Goal: Contribute content: Contribute content

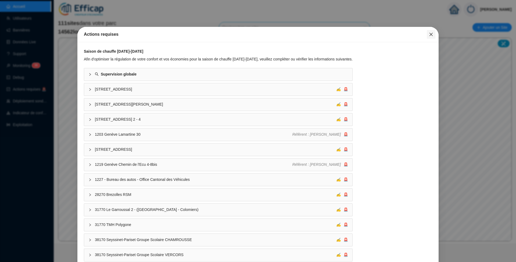
click at [429, 34] on icon "close" at bounding box center [431, 34] width 4 height 4
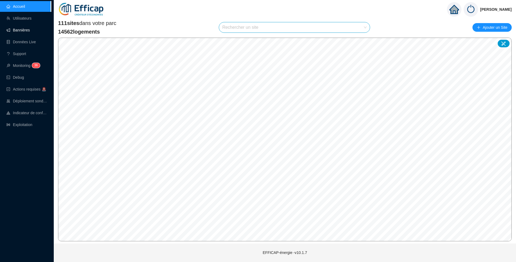
click at [22, 32] on link "Bannières" at bounding box center [17, 30] width 23 height 4
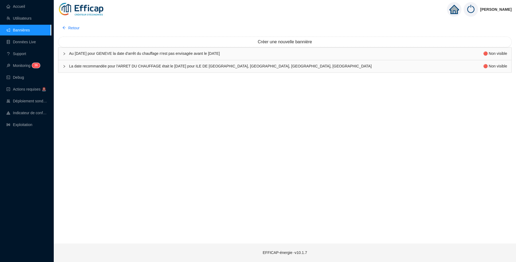
click at [142, 54] on span "Au [DATE] pour GENEVE la date d'arrêt du chauffage n'est pas envisagée avant le…" at bounding box center [276, 54] width 414 height 6
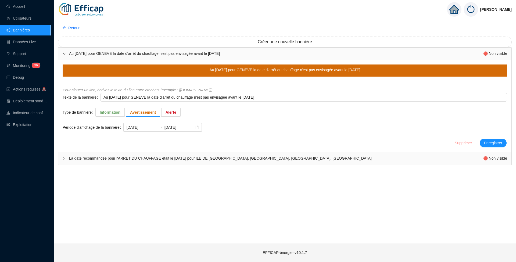
click at [460, 144] on span "Supprimer" at bounding box center [463, 143] width 17 height 6
click at [500, 129] on span "Oui" at bounding box center [502, 129] width 6 height 6
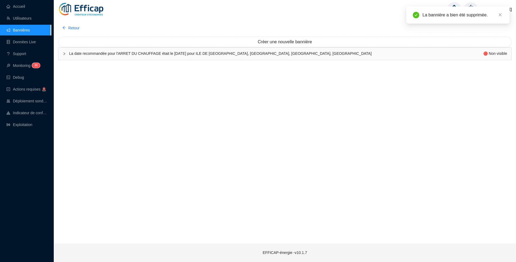
click at [259, 55] on span "La date recommandée pour l'ARRET DU CHAUFFAGE était le [DATE] pour ILE DE [GEOG…" at bounding box center [276, 54] width 414 height 6
type textarea "La date recommandée pour l'ARRET DU CHAUFFAGE était le [DATE] pour ILE DE [GEOG…"
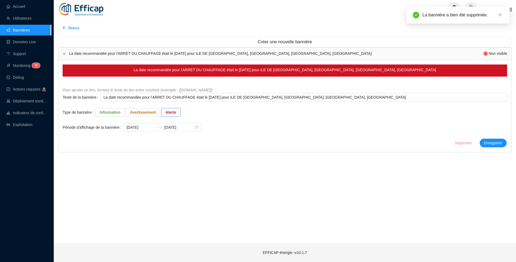
click at [457, 140] on span "Supprimer" at bounding box center [463, 143] width 17 height 6
click at [499, 129] on span "Oui" at bounding box center [502, 129] width 6 height 6
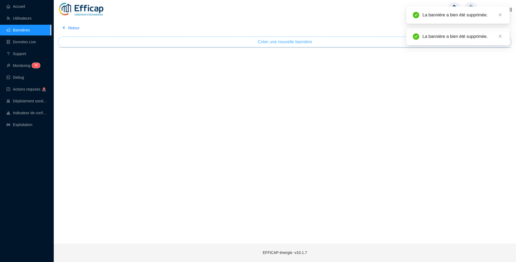
click at [301, 41] on span "Créer une nouvelle bannière" at bounding box center [285, 42] width 54 height 6
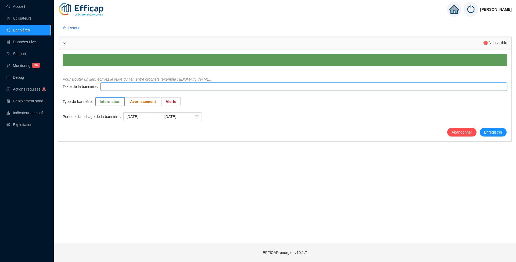
click at [124, 88] on textarea "Texte de la bannière" at bounding box center [303, 86] width 407 height 9
paste textarea "Message de [DATE] En l'état actuel des prévisions météo à 14 jours, la date con…"
type textarea "Message de [DATE] En l'état actuel des prévisions météo à 14 jours, la date con…"
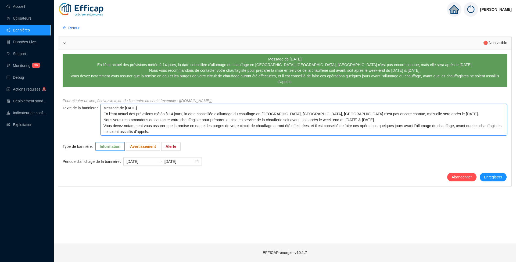
drag, startPoint x: 124, startPoint y: 102, endPoint x: 161, endPoint y: 103, distance: 37.1
click at [161, 104] on textarea "Message de [DATE] En l'état actuel des prévisions météo à 14 jours, la date con…" at bounding box center [303, 120] width 407 height 32
type textarea "Message de D En l'état actuel des prévisions météo à 14 jours, la date conseill…"
type textarea "Message de DI En l'état actuel des prévisions météo à 14 jours, la date conseil…"
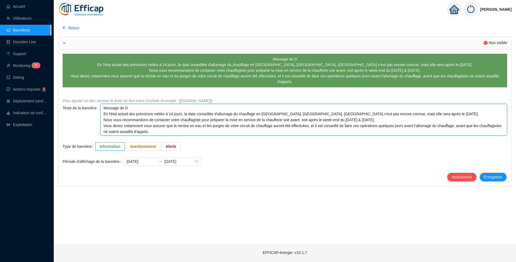
type textarea "Message de DI En l'état actuel des prévisions météo à 14 jours, la date conseil…"
type textarea "Message de DIM En l'état actuel des prévisions météo à 14 jours, la date consei…"
type textarea "Message de [PERSON_NAME] l'état actuel des prévisions météo à 14 jours, la date…"
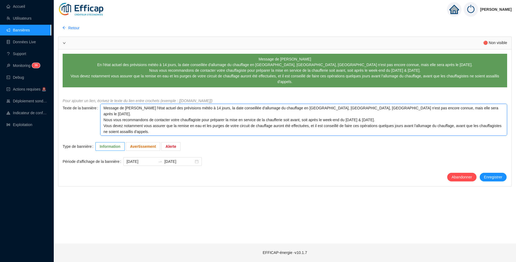
type textarea "Message de DIMAN En l'état actuel des prévisions météo à 14 jours, la date cons…"
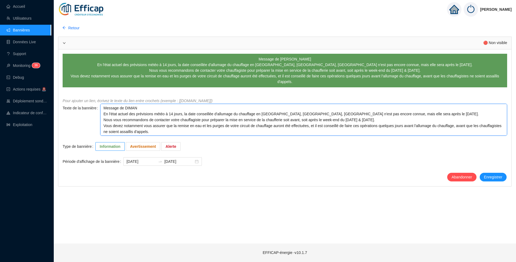
type textarea "Message de DIMANC En l'état actuel des prévisions météo à 14 jours, la date con…"
type textarea "Message de DIMANCH En l'état actuel des prévisions météo à 14 jours, la date co…"
type textarea "Message de [DATE] En l'état actuel des prévisions météo à 14 jours, la date con…"
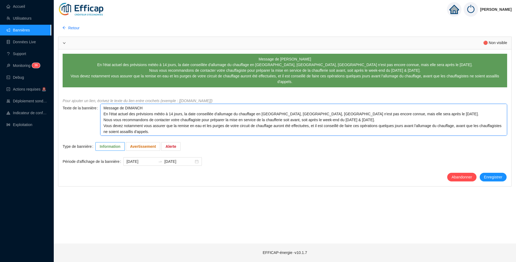
type textarea "Message de [DATE] En l'état actuel des prévisions météo à 14 jours, la date con…"
type textarea "Message de DIMANCH En l'état actuel des prévisions météo à 14 jours, la date co…"
type textarea "Message de DIMANC En l'état actuel des prévisions météo à 14 jours, la date con…"
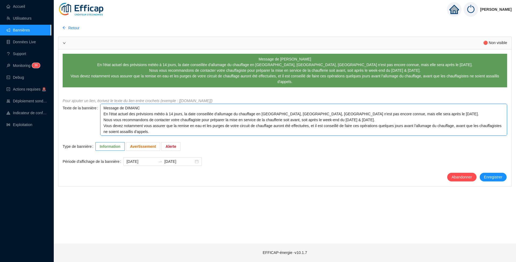
type textarea "Message de DIMAN En l'état actuel des prévisions météo à 14 jours, la date cons…"
type textarea "Message de [PERSON_NAME] l'état actuel des prévisions météo à 14 jours, la date…"
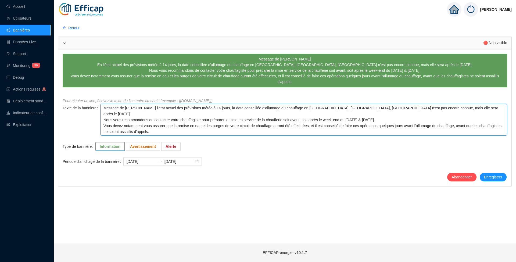
type textarea "Message de DIM En l'état actuel des prévisions météo à 14 jours, la date consei…"
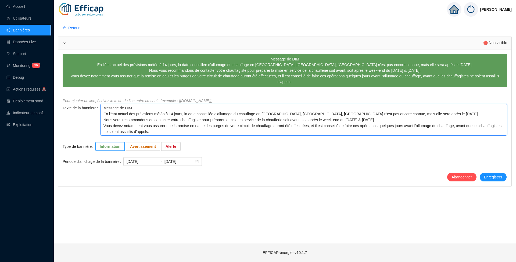
type textarea "Message de DI En l'état actuel des prévisions météo à 14 jours, la date conseil…"
type textarea "Message de D En l'état actuel des prévisions météo à 14 jours, la date conseill…"
type textarea "Message de En l'état actuel des prévisions météo à 14 jours, la date conseillée…"
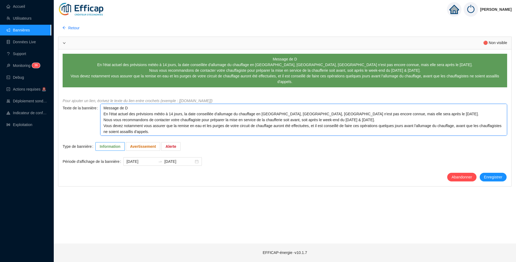
type textarea "Message de En l'état actuel des prévisions météo à 14 jours, la date conseillée…"
type textarea "Message de d En l'état actuel des prévisions météo à 14 jours, la date conseill…"
type textarea "Message de di En l'état actuel des prévisions météo à 14 jours, la date conseil…"
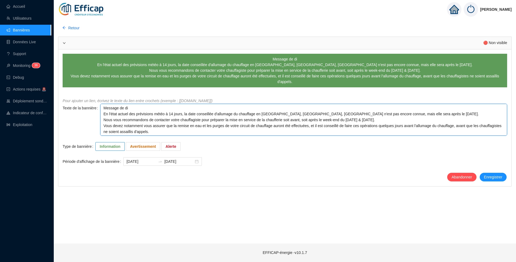
type textarea "Message de dim En l'état actuel des prévisions météo à 14 jours, la date consei…"
type textarea "Message de [PERSON_NAME] l'état actuel des prévisions météo à 14 jours, la date…"
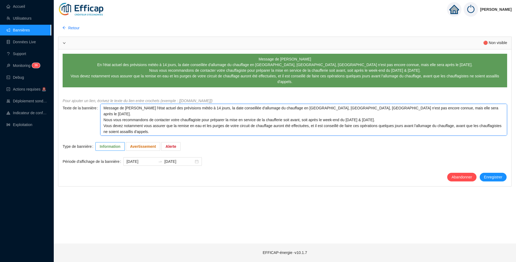
type textarea "Message de diman En l'état actuel des prévisions météo à 14 jours, la date cons…"
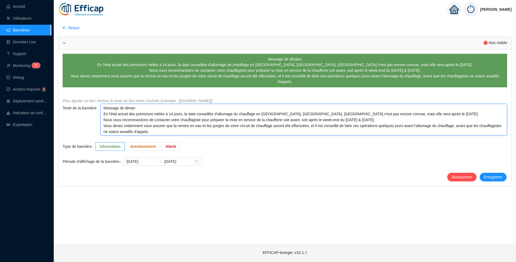
type textarea "Message de dimanc En l'état actuel des prévisions météo à 14 jours, la date con…"
type textarea "Message de dimanch En l'état actuel des prévisions météo à 14 jours, la date co…"
type textarea "Message de [DATE] En l'état actuel des prévisions météo à 14 jours, la date con…"
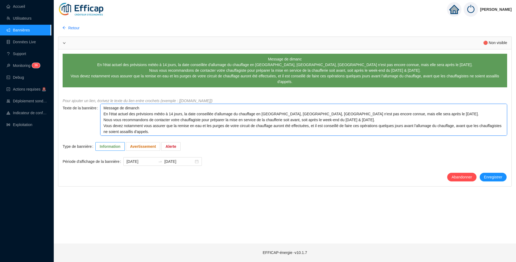
type textarea "Message de [DATE] En l'état actuel des prévisions météo à 14 jours, la date con…"
type textarea "Message de [DATE] 2 En l'état actuel des prévisions météo à 14 jours, la date c…"
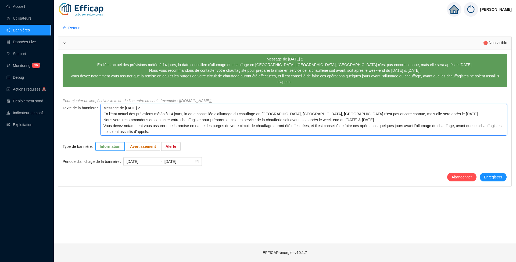
type textarea "Message de [DATE] 21 En l'état actuel des prévisions météo à 14 jours, la date …"
type textarea "Message de [DATE] 21/ En l'état actuel des prévisions météo à 14 jours, la date…"
type textarea "Message de [DATE] 21/0 En l'état actuel des prévisions météo à 14 jours, la dat…"
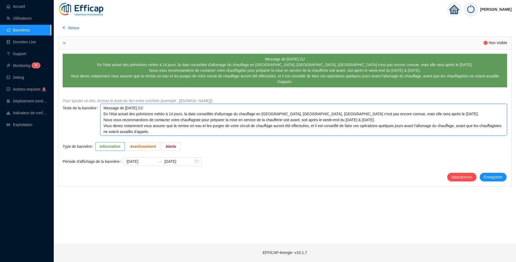
type textarea "Message de [DATE] 21/0 En l'état actuel des prévisions météo à 14 jours, la dat…"
type textarea "Message de [DATE] En l'état actuel des prévisions météo à 14 jours, la date con…"
type textarea "Message de [DATE] 21/09/ En l'état actuel des prévisions météo à 14 jours, la d…"
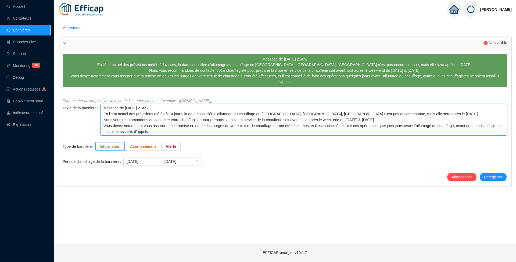
type textarea "Message de [DATE] 21/09/2 En l'état actuel des prévisions météo à 14 jours, la …"
type textarea "Message de [DATE] En l'état actuel des prévisions météo à 14 jours, la date con…"
type textarea "Message de [DATE] 21/09/202 En l'état actuel des prévisions météo à 14 jours, l…"
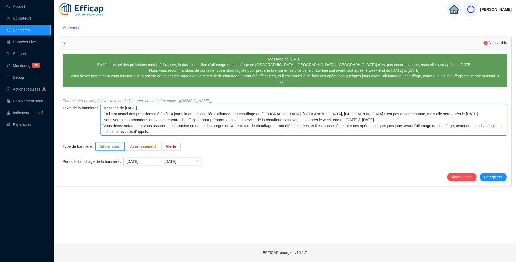
type textarea "Message de [DATE] 21/09/202 En l'état actuel des prévisions météo à 14 jours, l…"
type textarea "Message de [DATE] En l'état actuel des prévisions météo à 14 jours, la date con…"
click at [340, 109] on textarea "Message de [DATE] En l'état actuel des prévisions météo à 14 jours, la date con…" at bounding box center [303, 120] width 407 height 32
type textarea "Message de [DATE] En l'état actuel des prévisions météo à 14 jours, la date con…"
click at [422, 106] on textarea "Message de [DATE] En l'état actuel des prévisions météo à 14 jours, la date con…" at bounding box center [303, 120] width 407 height 32
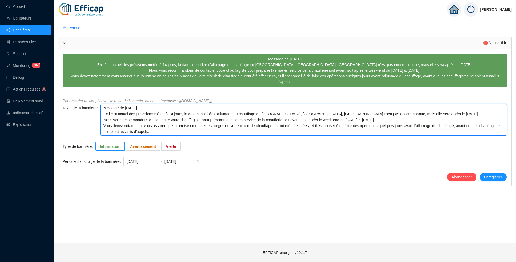
drag, startPoint x: 383, startPoint y: 110, endPoint x: 404, endPoint y: 110, distance: 21.0
click at [404, 110] on textarea "Message de [DATE] En l'état actuel des prévisions météo à 14 jours, la date con…" at bounding box center [303, 120] width 407 height 32
type textarea "Message de [DATE] En l'état actuel des prévisions météo à 14 jours, la date con…"
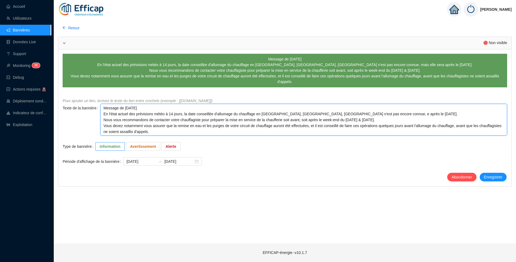
type textarea "Message de [DATE] En l'état actuel des prévisions météo à 14 jours, la date con…"
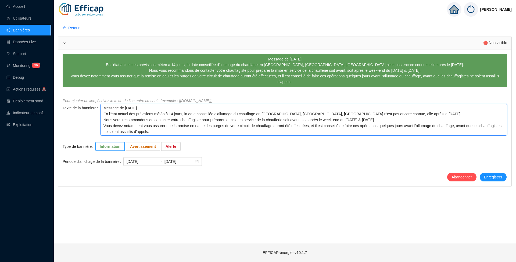
type textarea "Message de [DATE] En l'état actuel des prévisions météo à 14 jours, la date con…"
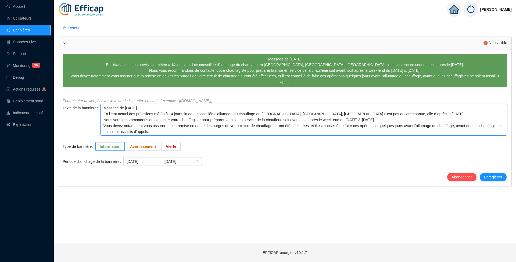
type textarea "Message de [DATE] En l'état actuel des prévisions météo à 14 jours, la date con…"
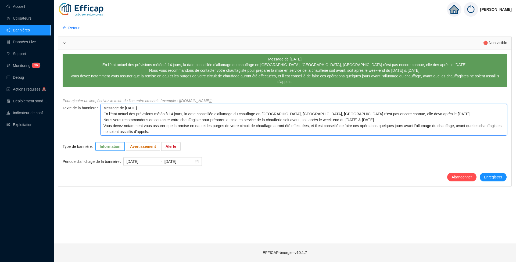
type textarea "Message de [DATE] En l'état actuel des prévisions météo à 14 jours, la date con…"
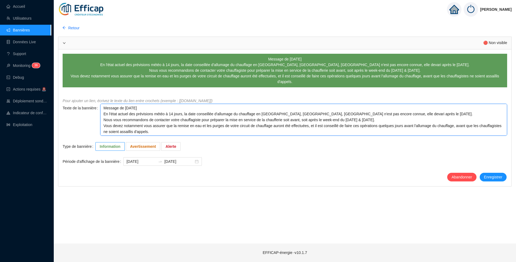
type textarea "Message de [DATE] En l'état actuel des prévisions météo à 14 jours, la date con…"
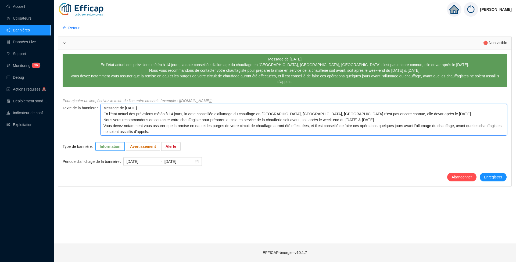
type textarea "Message de [DATE] En l'état actuel des prévisions météo à 14 jours, la date con…"
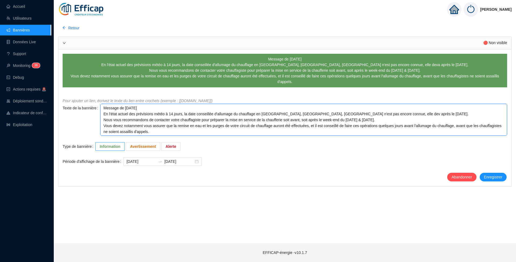
type textarea "Message de [DATE] En l'état actuel des prévisions météo à 14 jours, la date con…"
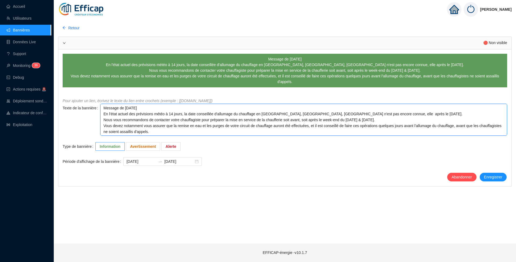
type textarea "Message de [DATE] En l'état actuel des prévisions météo à 14 jours, la date con…"
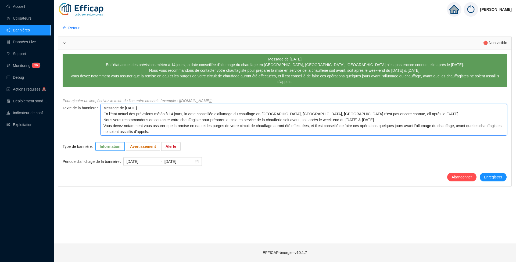
type textarea "Message de [DATE] En l'état actuel des prévisions météo à 14 jours, la date con…"
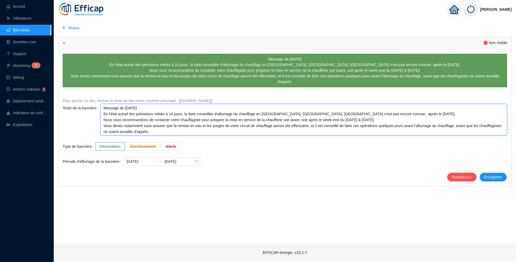
type textarea "Message de [DATE] En l'état actuel des prévisions météo à 14 jours, la date con…"
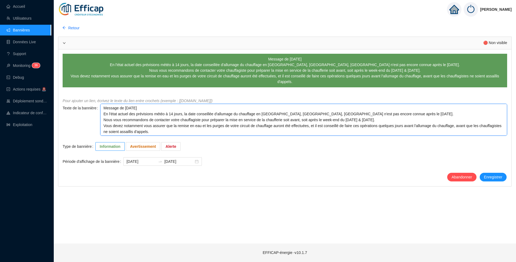
type textarea "Message de [DATE] En l'état actuel des prévisions météo à 14 jours, la date con…"
drag, startPoint x: 338, startPoint y: 110, endPoint x: 338, endPoint y: 113, distance: 3.2
click at [338, 110] on textarea "Message de [DATE] En l'état actuel des prévisions météo à 14 jours, la date con…" at bounding box center [303, 120] width 407 height 32
type textarea "Message de [DATE] En l'état actuel des prévisions météo à 14 jours, la date con…"
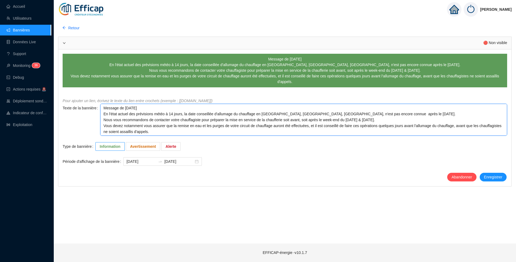
type textarea "Message de [DATE] En l'état actuel des prévisions météo à 14 jours, la date con…"
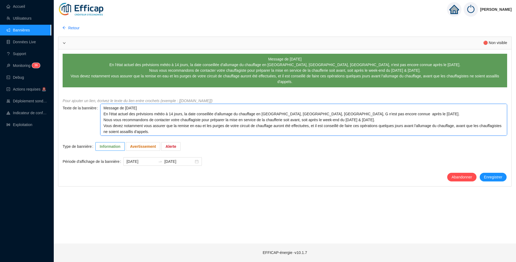
type textarea "Message de [DATE] En l'état actuel des prévisions météo à 14 jours, la date con…"
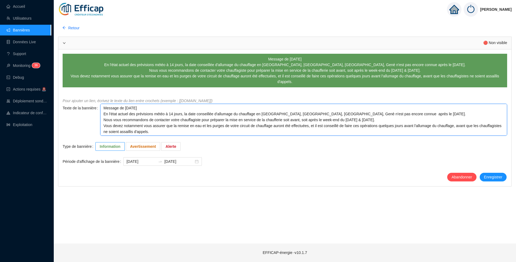
type textarea "Message de [DATE] En l'état actuel des prévisions météo à 14 jours, la date con…"
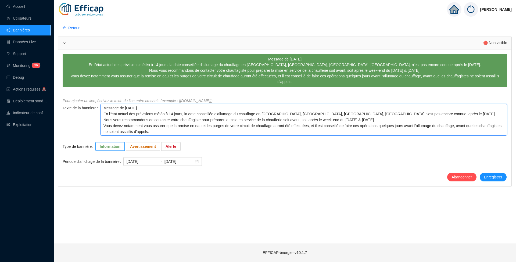
type textarea "Message de [DATE] En l'état actuel des prévisions météo à 14 jours, la date con…"
click at [396, 108] on textarea "Message de [DATE] En l'état actuel des prévisions météo à 14 jours, la date con…" at bounding box center [303, 120] width 407 height 32
type textarea "Message de [DATE] En l'état actuel des prévisions météo à 14 jours, la date con…"
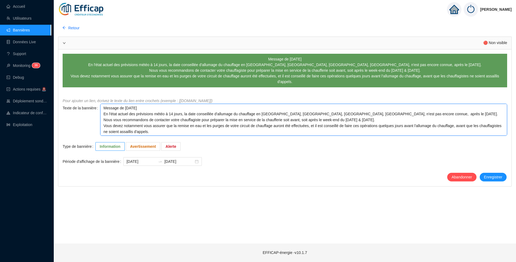
type textarea "Message de [DATE] En l'état actuel des prévisions météo à 14 jours, la date con…"
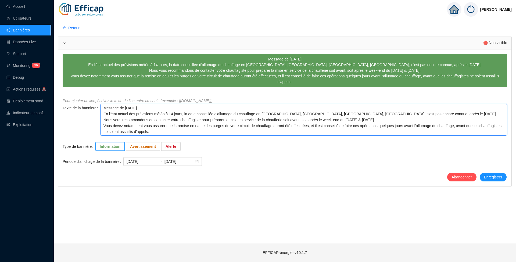
type textarea "Message de [DATE] En l'état actuel des prévisions météo à 14 jours, la date con…"
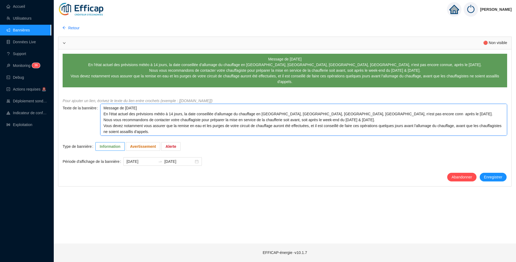
type textarea "Message de [DATE] En l'état actuel des prévisions météo à 14 jours, la date con…"
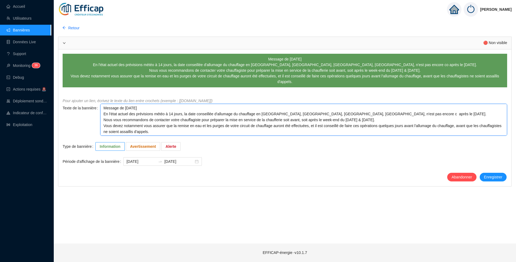
type textarea "Message de [DATE] En l'état actuel des prévisions météo à 14 jours, la date con…"
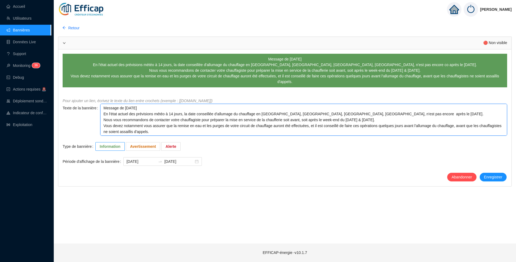
type textarea "Message de [DATE] En l'état actuel des prévisions météo à 14 jours, la date con…"
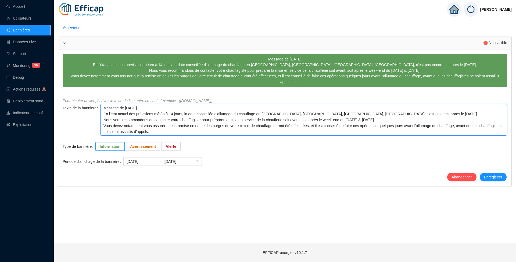
type textarea "Message de [DATE] En l'état actuel des prévisions météo à 14 jours, la date con…"
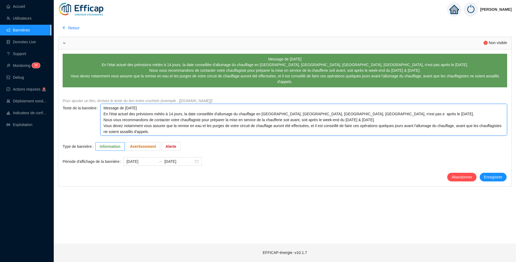
type textarea "Message de [DATE] En l'état actuel des prévisions météo à 14 jours, la date con…"
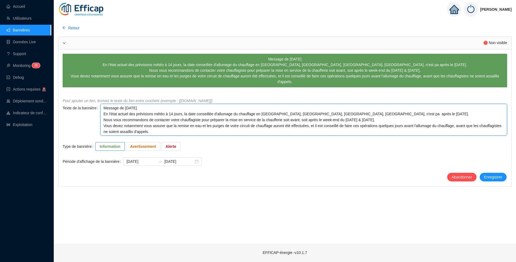
type textarea "Message de [DATE] En l'état actuel des prévisions météo à 14 jours, la date con…"
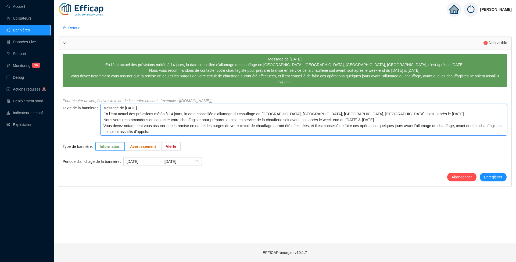
type textarea "Message de [DATE] En l'état actuel des prévisions météo à 14 jours, la date con…"
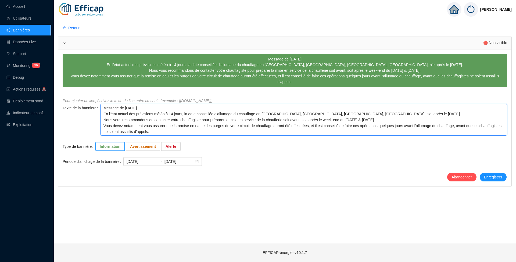
type textarea "Message de [DATE] En l'état actuel des prévisions météo à 14 jours, la date con…"
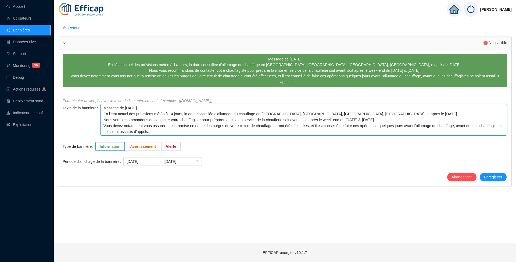
type textarea "Message de [DATE] En l'état actuel des prévisions météo à 14 jours, la date con…"
click at [185, 108] on textarea "Message de [DATE] En l'état actuel des prévisions météo à 14 jours, la date con…" at bounding box center [303, 120] width 407 height 32
click at [370, 110] on textarea "Message de [DATE] En l'état actuel des prévisions météo à 14 jours, les dates c…" at bounding box center [303, 120] width 407 height 32
drag, startPoint x: 281, startPoint y: 115, endPoint x: 370, endPoint y: 116, distance: 88.7
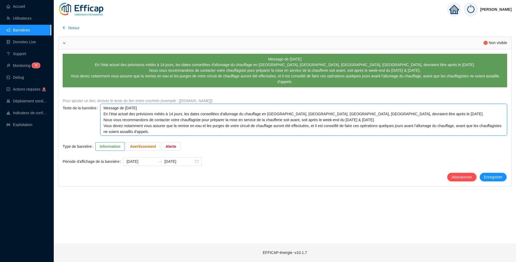
click at [370, 116] on textarea "Message de [DATE] En l'état actuel des prévisions météo à 14 jours, les dates c…" at bounding box center [303, 120] width 407 height 32
drag, startPoint x: 375, startPoint y: 121, endPoint x: 329, endPoint y: 124, distance: 46.6
click at [329, 124] on textarea "Message de [DATE] En l'état actuel des prévisions météo à 14 jours, les dates c…" at bounding box center [303, 120] width 407 height 32
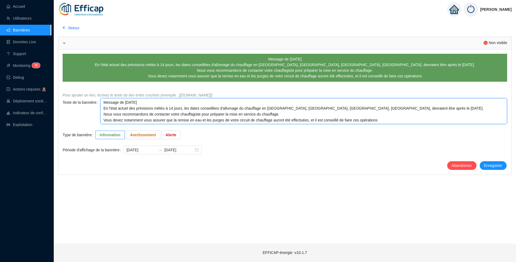
click at [300, 114] on textarea "Message de [DATE] En l'état actuel des prévisions météo à 14 jours, les dates c…" at bounding box center [303, 111] width 407 height 26
paste textarea "quelques jours avant l'allumage du chauffage, avant que les chauffagistes ne so…"
click at [277, 117] on textarea "Message de [DATE] En l'état actuel des prévisions météo à 14 jours, les dates c…" at bounding box center [303, 111] width 407 height 26
drag, startPoint x: 308, startPoint y: 121, endPoint x: 378, endPoint y: 122, distance: 69.9
click at [378, 122] on textarea "Message de [DATE] En l'état actuel des prévisions météo à 14 jours, les dates c…" at bounding box center [303, 111] width 407 height 26
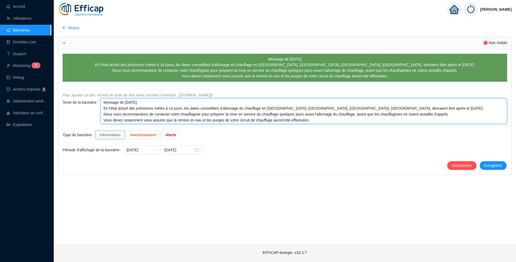
click at [222, 105] on textarea "Message de [DATE] En l'état actuel des prévisions météo à 14 jours, les dates c…" at bounding box center [303, 111] width 407 height 26
click at [248, 100] on textarea "Message de [DATE] En l'état actuel des prévisions météo à 14 jours, les dates c…" at bounding box center [303, 111] width 407 height 26
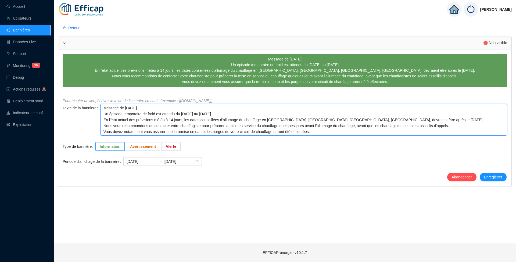
click at [241, 115] on textarea "Message de [DATE] Un épisode temporaire de froid est attendu du [DATE] au [DATE…" at bounding box center [303, 120] width 407 height 32
drag, startPoint x: 103, startPoint y: 126, endPoint x: 316, endPoint y: 138, distance: 214.1
click at [316, 138] on form "Message de [DATE] Un épisode temporaire de froid est attendu du [DATE] au [DATE…" at bounding box center [285, 118] width 445 height 128
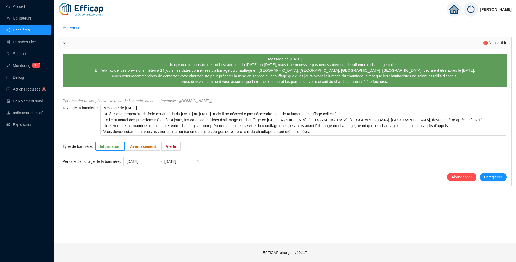
drag, startPoint x: 491, startPoint y: 177, endPoint x: 467, endPoint y: 187, distance: 25.5
click at [470, 188] on div "Retour 🔴 Non visible Message de [DATE] Un épisode temporaire de froid est atten…" at bounding box center [285, 130] width 462 height 226
click at [115, 146] on span "Information" at bounding box center [110, 146] width 21 height 4
click at [96, 148] on input "Information" at bounding box center [96, 148] width 0 height 0
click at [143, 163] on input "[DATE]" at bounding box center [141, 162] width 29 height 6
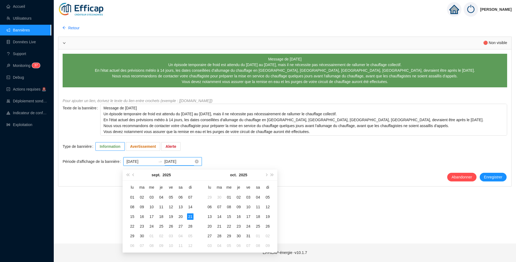
drag, startPoint x: 185, startPoint y: 160, endPoint x: 179, endPoint y: 164, distance: 6.9
click at [174, 163] on input "[DATE]" at bounding box center [179, 162] width 29 height 6
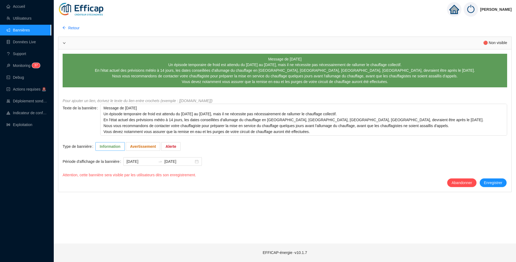
click at [110, 146] on span "Information" at bounding box center [110, 146] width 21 height 4
click at [96, 148] on input "Information" at bounding box center [96, 148] width 0 height 0
click at [491, 183] on span "Enregistrer" at bounding box center [493, 183] width 18 height 6
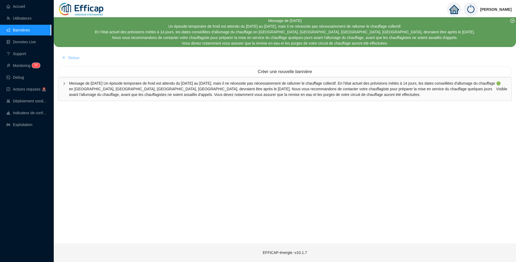
click at [70, 57] on span "Retour" at bounding box center [73, 58] width 11 height 6
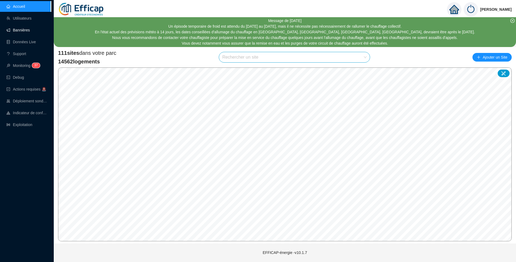
click at [22, 30] on link "Bannières" at bounding box center [17, 30] width 23 height 4
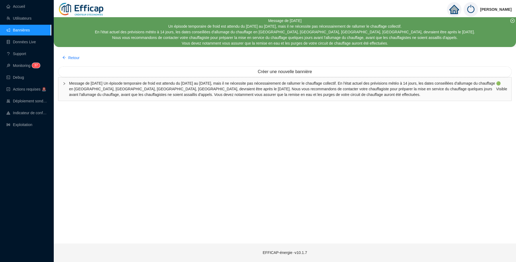
click at [301, 90] on span "Message de [DATE] Un épisode temporaire de froid est attendu du [DATE] au [DATE…" at bounding box center [282, 89] width 427 height 17
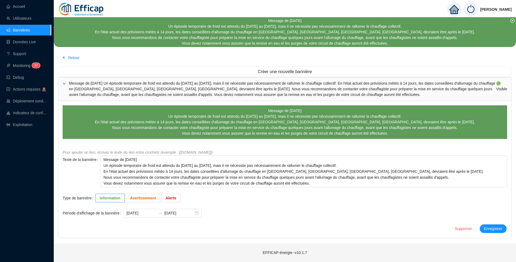
click at [283, 124] on div "En l'état actuel des prévisions météo à 14 jours, les dates conseillées d'allum…" at bounding box center [285, 122] width 380 height 6
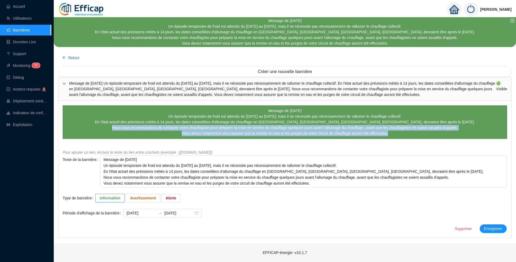
drag, startPoint x: 114, startPoint y: 127, endPoint x: 411, endPoint y: 135, distance: 296.6
click at [411, 135] on span "Message de [DATE] Un épisode temporaire de froid est attendu du [DATE] au [DATE…" at bounding box center [285, 122] width 380 height 28
copy span "Nous vous recommandons de contacter votre chauffagiste pour préparer la mise en…"
click at [75, 55] on span "Retour" at bounding box center [73, 58] width 11 height 6
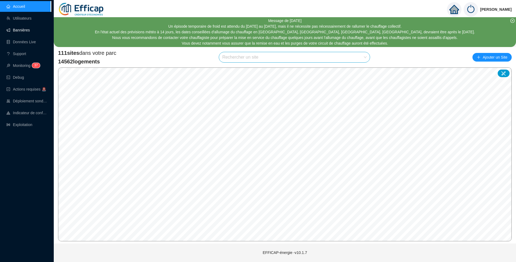
click at [20, 32] on link "Bannières" at bounding box center [17, 30] width 23 height 4
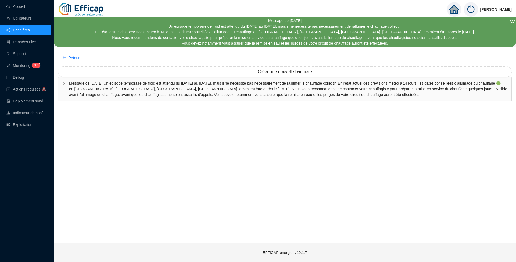
click at [20, 32] on link "Bannières" at bounding box center [17, 30] width 23 height 4
click at [305, 72] on span "Créer une nouvelle bannière" at bounding box center [285, 72] width 54 height 6
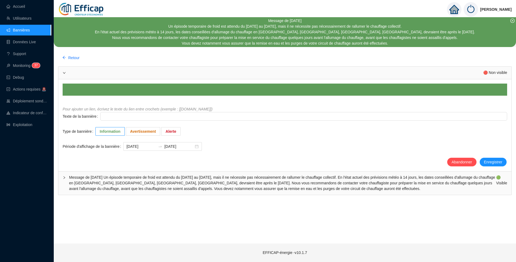
click at [139, 131] on span "Avertissement" at bounding box center [143, 131] width 26 height 4
click at [126, 133] on input "Avertissement" at bounding box center [126, 133] width 0 height 0
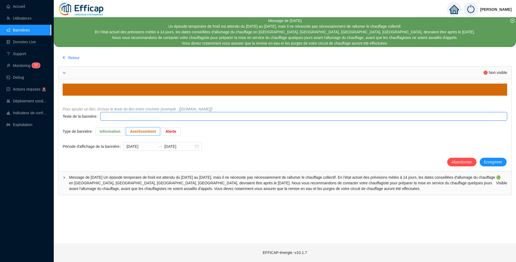
click at [116, 116] on textarea "Texte de la bannière" at bounding box center [303, 116] width 407 height 9
paste textarea "Nous vous recommandons de contacter votre chauffagiste pour préparer la mise en…"
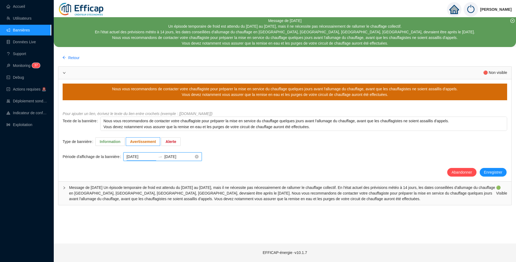
click at [149, 156] on input "[DATE]" at bounding box center [141, 157] width 29 height 6
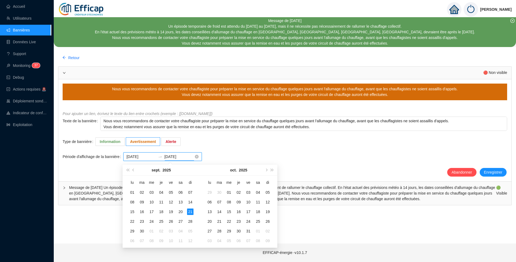
drag, startPoint x: 173, startPoint y: 158, endPoint x: 178, endPoint y: 158, distance: 4.8
click at [178, 158] on input "[DATE]" at bounding box center [179, 157] width 29 height 6
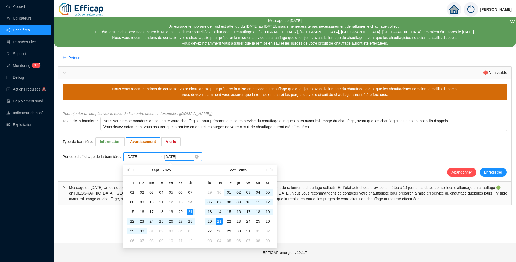
drag, startPoint x: 179, startPoint y: 158, endPoint x: 183, endPoint y: 157, distance: 4.4
click at [183, 157] on input "[DATE]" at bounding box center [179, 157] width 29 height 6
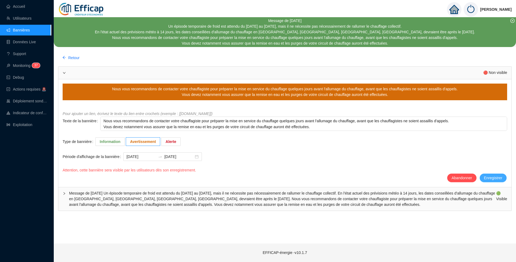
click at [491, 178] on span "Enregistrer" at bounding box center [493, 178] width 18 height 6
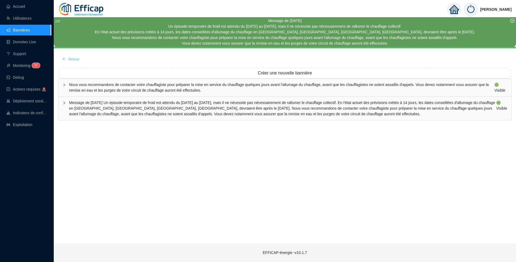
click at [75, 62] on button "Retour" at bounding box center [71, 59] width 26 height 9
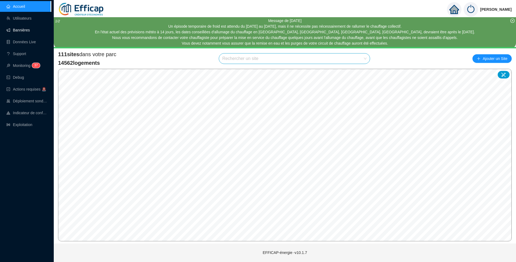
click at [26, 31] on link "Bannières" at bounding box center [17, 30] width 23 height 4
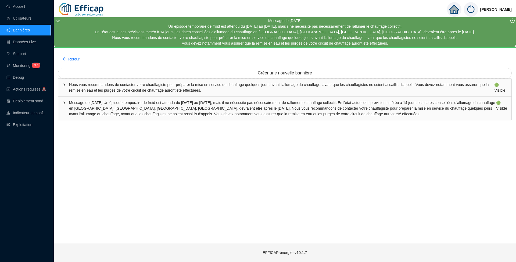
click at [250, 108] on span "Message de [DATE] Un épisode temporaire de froid est attendu du [DATE] au [DATE…" at bounding box center [282, 108] width 427 height 17
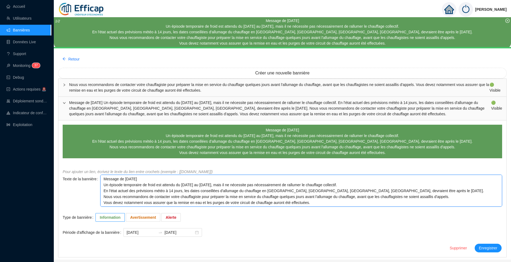
drag, startPoint x: 102, startPoint y: 197, endPoint x: 418, endPoint y: 206, distance: 316.8
click at [418, 206] on textarea "Message de [DATE] Un épisode temporaire de froid est attendu du [DATE] au [DATE…" at bounding box center [301, 191] width 402 height 32
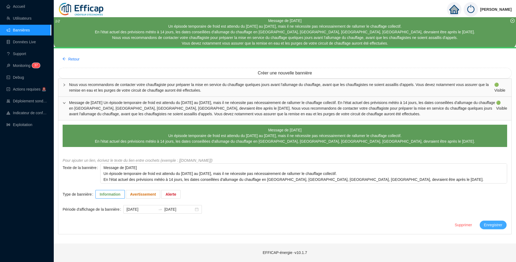
click at [492, 225] on span "Enregistrer" at bounding box center [493, 225] width 18 height 6
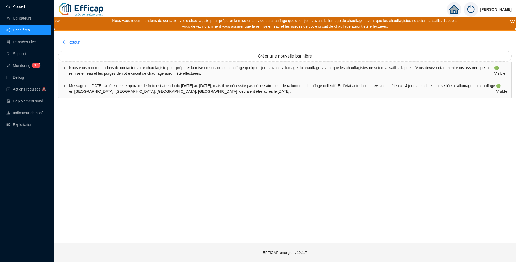
click at [22, 7] on link "Accueil" at bounding box center [15, 6] width 19 height 4
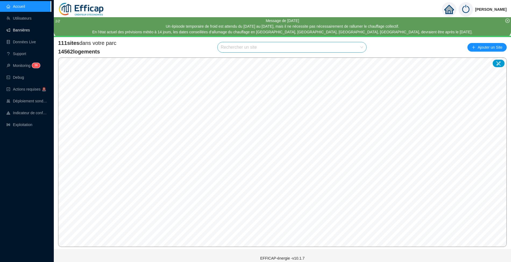
click at [16, 28] on link "Bannières" at bounding box center [17, 30] width 23 height 4
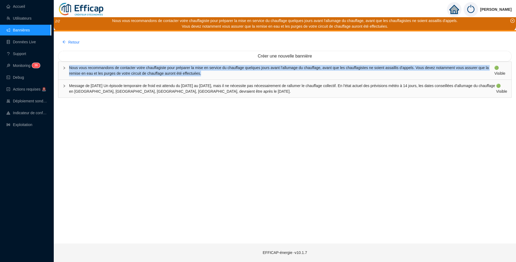
drag, startPoint x: 69, startPoint y: 72, endPoint x: 215, endPoint y: 74, distance: 146.3
click at [215, 74] on div "Nous vous recommandons de contacter votre chauffagiste pour préparer la mise en…" at bounding box center [284, 71] width 453 height 18
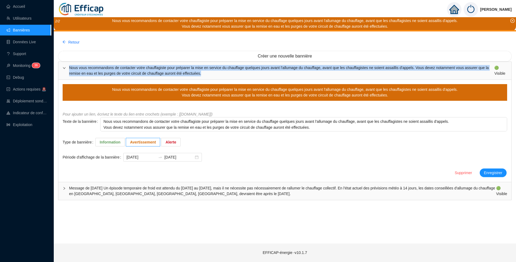
copy span "Nous vous recommandons de contacter votre chauffagiste pour préparer la mise en…"
click at [74, 41] on span "Retour" at bounding box center [73, 43] width 11 height 6
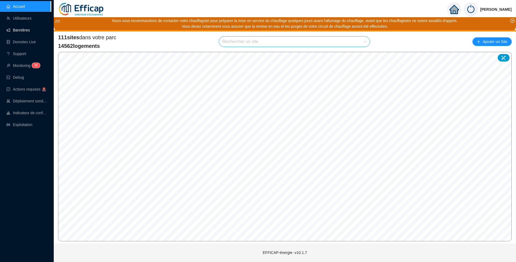
click at [22, 30] on link "Bannières" at bounding box center [17, 30] width 23 height 4
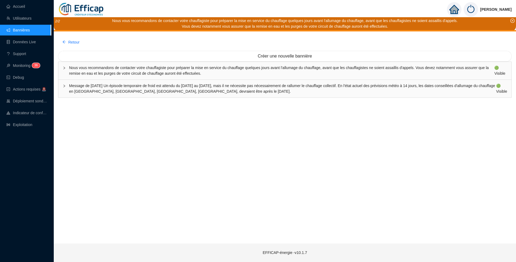
drag, startPoint x: 68, startPoint y: 85, endPoint x: 287, endPoint y: 100, distance: 219.1
click at [298, 94] on div "Message de [DATE] Un épisode temporaire de froid est attendu du [DATE] au [DATE…" at bounding box center [284, 89] width 453 height 18
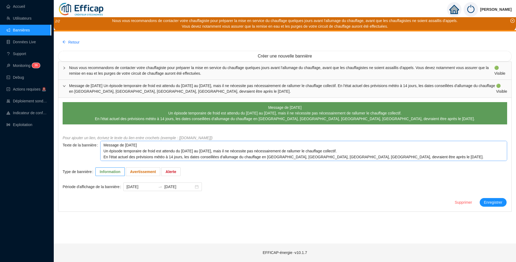
copy span "Message de [DATE] Un épisode temporaire de froid est attendu du [DATE] au [DATE…"
click at [91, 70] on span "Nous vous recommandons de contacter votre chauffagiste pour préparer la mise en…" at bounding box center [281, 70] width 425 height 11
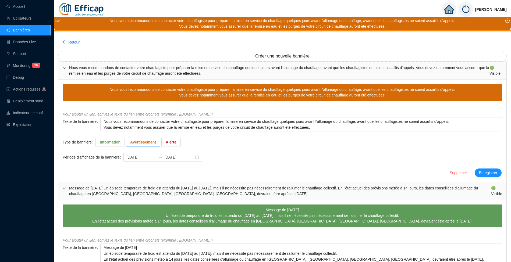
click at [112, 91] on div "Nous vous recommandons de contacter votre chauffagiste pour préparer la mise en…" at bounding box center [281, 90] width 345 height 6
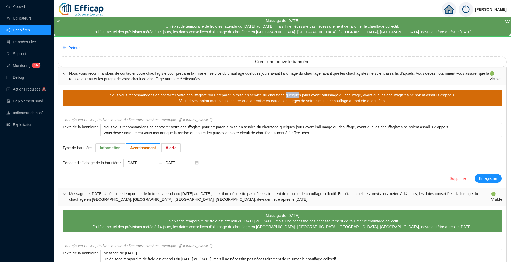
drag, startPoint x: 287, startPoint y: 97, endPoint x: 300, endPoint y: 96, distance: 12.9
click at [300, 96] on div "Nous vous recommandons de contacter votre chauffagiste pour préparer la mise en…" at bounding box center [281, 95] width 345 height 6
click at [326, 72] on span "Nous vous recommandons de contacter votre chauffagiste pour préparer la mise en…" at bounding box center [279, 76] width 420 height 11
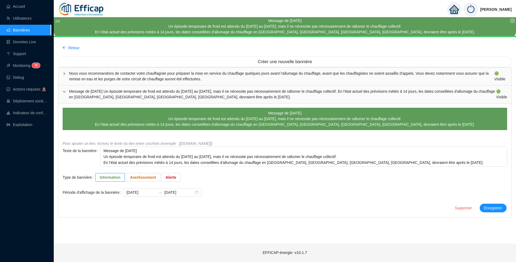
click at [254, 73] on span "Nous vous recommandons de contacter votre chauffagiste pour préparer la mise en…" at bounding box center [281, 76] width 425 height 11
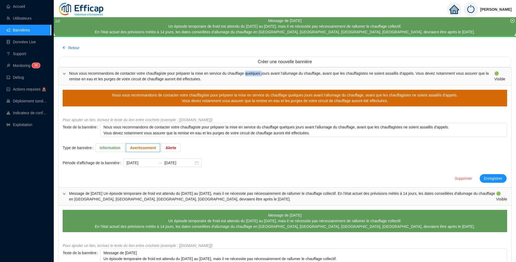
click at [254, 73] on span "Nous vous recommandons de contacter votre chauffagiste pour préparer la mise en…" at bounding box center [281, 76] width 425 height 11
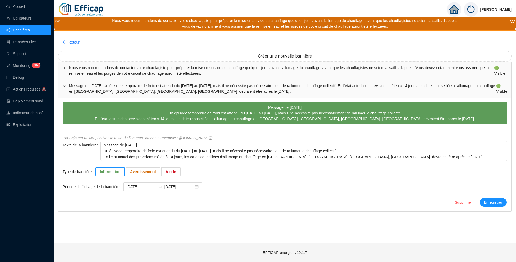
click at [170, 96] on div "Message de [DATE] Un épisode temporaire de froid est attendu du [DATE] au [DATE…" at bounding box center [284, 89] width 453 height 18
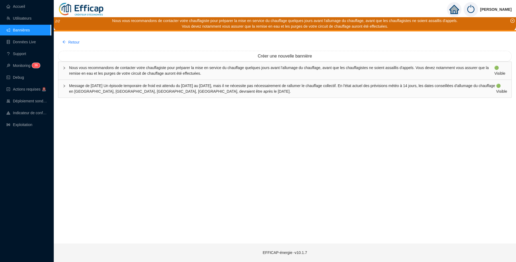
click at [166, 72] on span "Nous vous recommandons de contacter votre chauffagiste pour préparer la mise en…" at bounding box center [281, 70] width 425 height 11
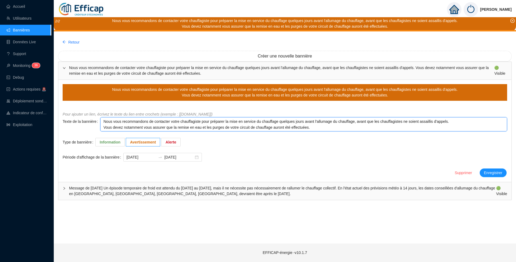
drag, startPoint x: 277, startPoint y: 122, endPoint x: 292, endPoint y: 120, distance: 14.3
click at [292, 120] on textarea "Nous vous recommandons de contacter votre chauffagiste pour préparer la mise en…" at bounding box center [303, 124] width 407 height 14
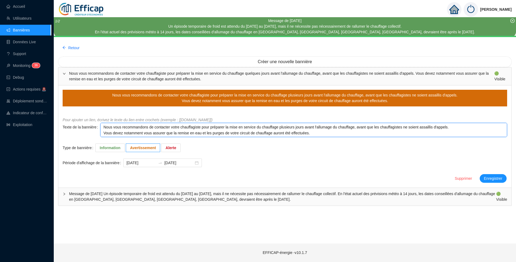
click at [331, 127] on textarea "Nous vous recommandons de contacter votre chauffagiste pour préparer la mise en…" at bounding box center [303, 130] width 407 height 14
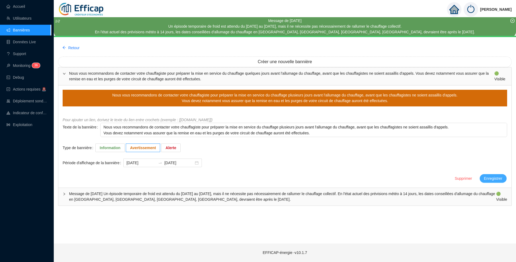
click at [493, 179] on span "Enregistrer" at bounding box center [493, 179] width 18 height 6
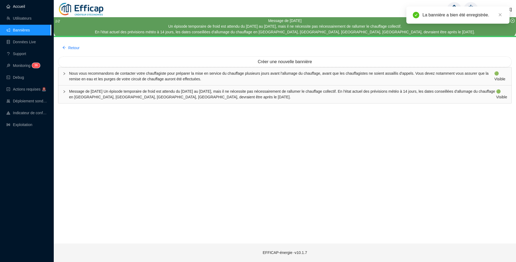
click at [22, 4] on link "Accueil" at bounding box center [15, 6] width 19 height 4
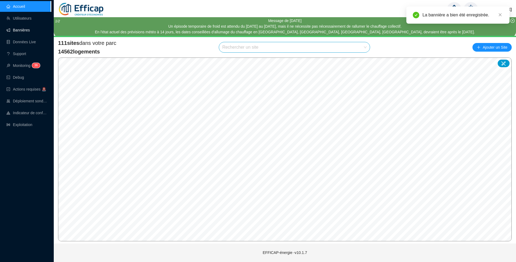
click at [20, 29] on link "Bannières" at bounding box center [17, 30] width 23 height 4
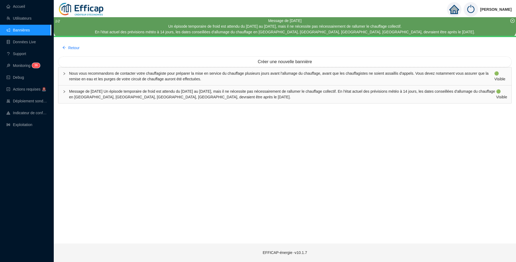
click at [103, 93] on span "Message de [DATE] Un épisode temporaire de froid est attendu du [DATE] au [DATE…" at bounding box center [282, 94] width 427 height 11
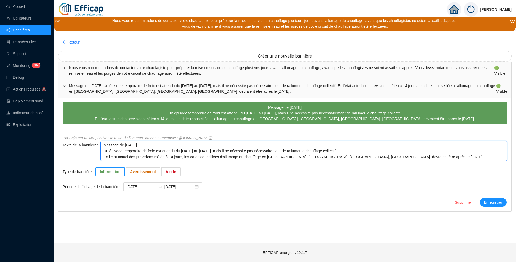
click at [162, 148] on textarea "Message de [DATE] Un épisode temporaire de froid est attendu du [DATE] au [DATE…" at bounding box center [303, 151] width 407 height 20
click at [163, 144] on textarea "Message de [DATE] Un épisode temporaire de froid est attendu du [DATE] au [DATE…" at bounding box center [303, 151] width 407 height 20
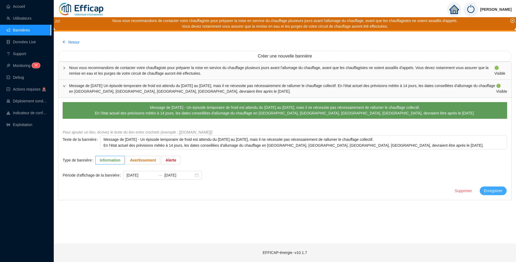
click at [495, 188] on span "Enregistrer" at bounding box center [493, 191] width 18 height 6
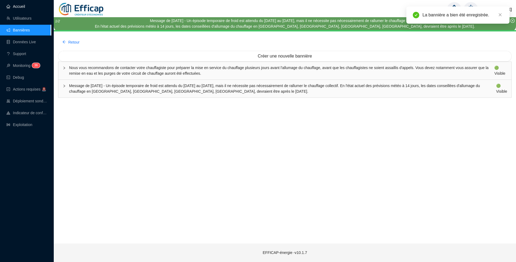
click at [19, 8] on link "Accueil" at bounding box center [15, 6] width 19 height 4
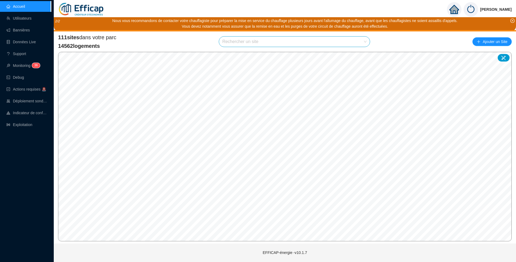
click at [304, 247] on div "[PERSON_NAME] Nous vous recommandons de contacter votre chauffagiste pour prépa…" at bounding box center [285, 131] width 462 height 262
